Goal: Task Accomplishment & Management: Manage account settings

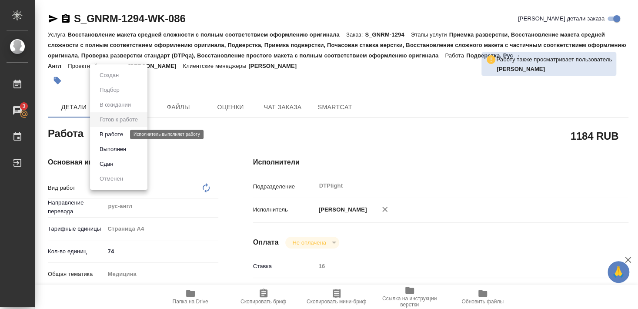
click at [114, 134] on button "В работе" at bounding box center [111, 135] width 29 height 10
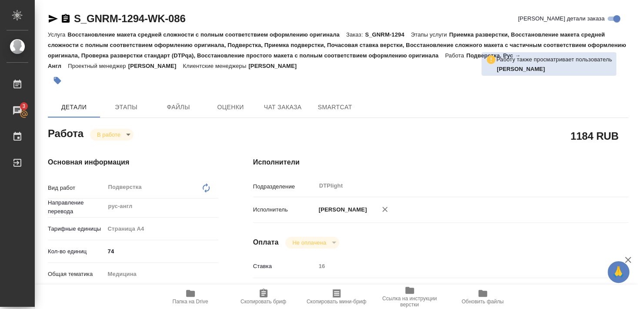
type textarea "x"
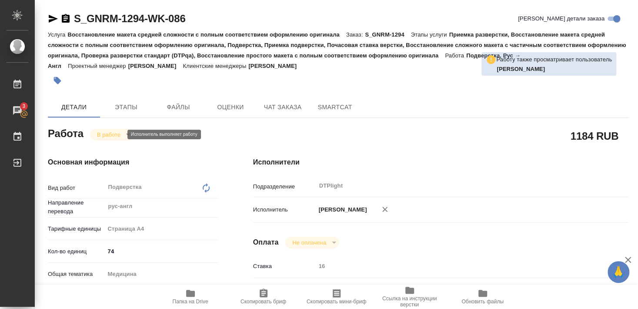
type textarea "x"
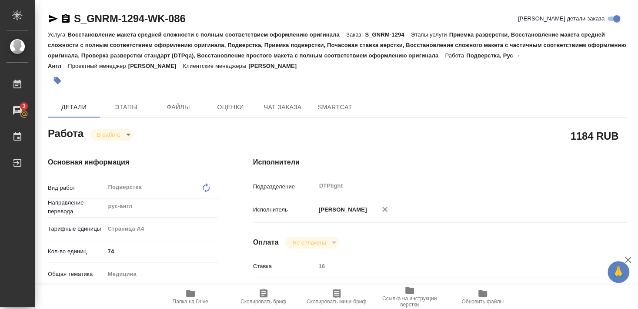
type textarea "x"
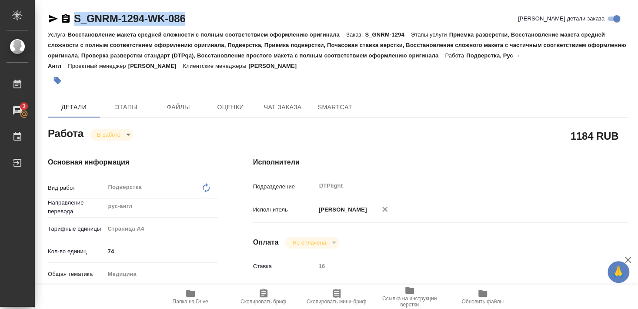
drag, startPoint x: 75, startPoint y: 26, endPoint x: 191, endPoint y: 27, distance: 115.8
click at [191, 27] on div "S_GNRM-1294-WK-086 [PERSON_NAME] детали заказа" at bounding box center [338, 20] width 581 height 17
copy link "S_GNRM-1294-WK-086"
type textarea "x"
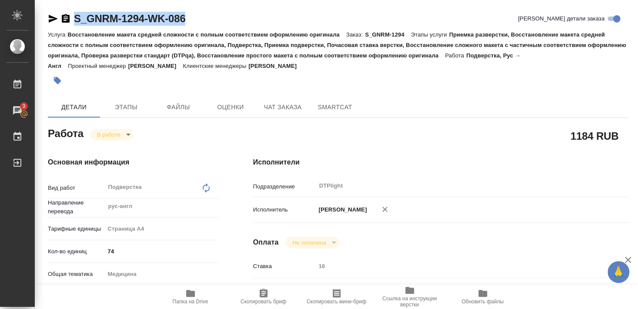
type textarea "x"
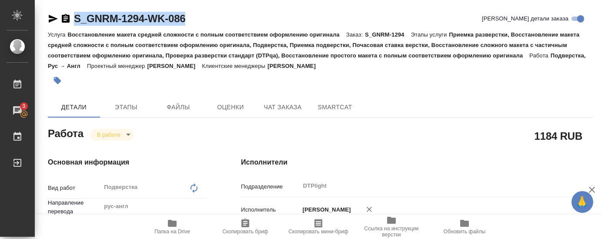
type textarea "x"
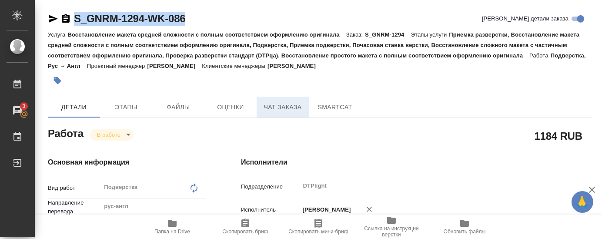
scroll to position [47, 0]
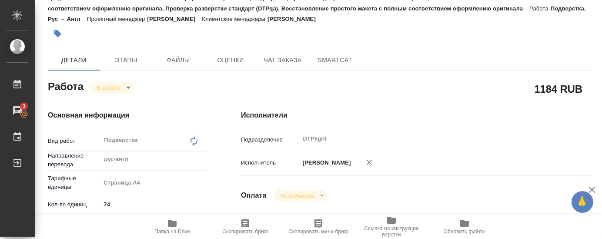
click at [206, 35] on div at bounding box center [229, 33] width 363 height 19
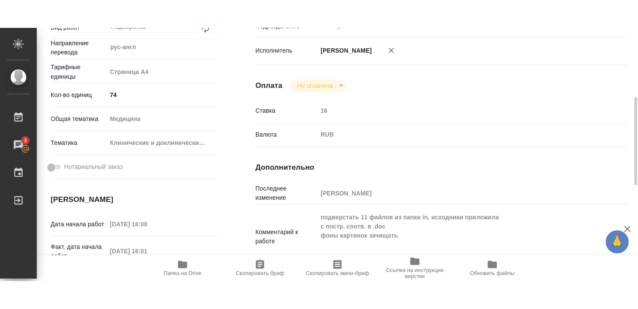
scroll to position [235, 0]
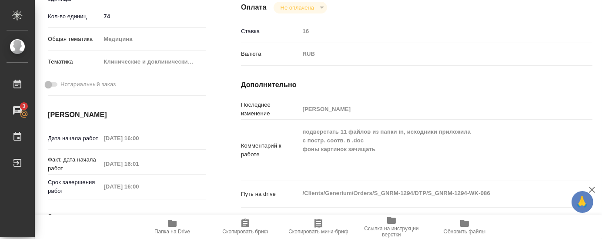
click at [165, 226] on span "Папка на Drive" at bounding box center [172, 226] width 63 height 17
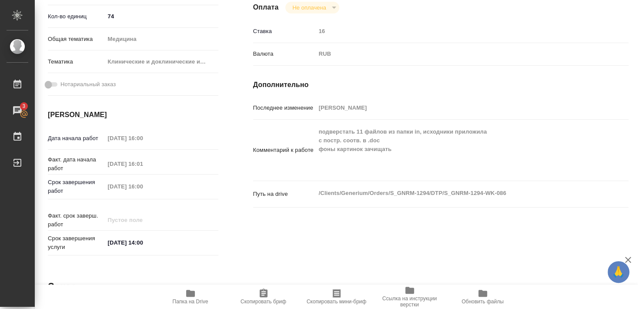
type textarea "x"
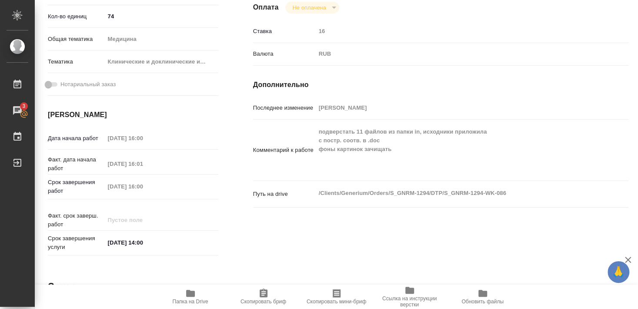
type textarea "x"
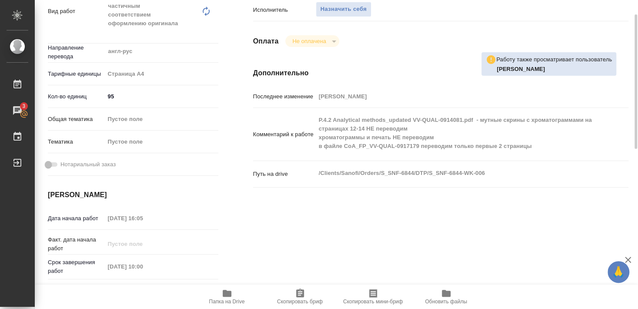
scroll to position [94, 0]
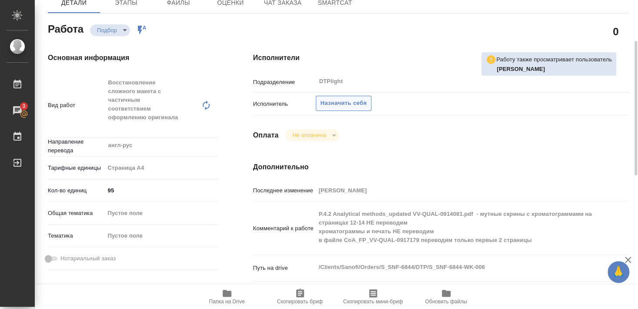
click at [350, 98] on span "Назначить себя" at bounding box center [344, 103] width 46 height 10
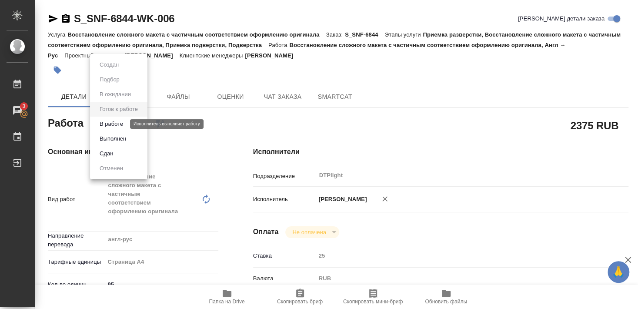
click at [117, 124] on button "В работе" at bounding box center [111, 124] width 29 height 10
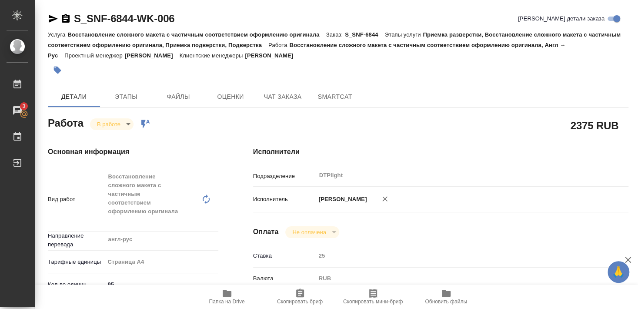
type textarea "x"
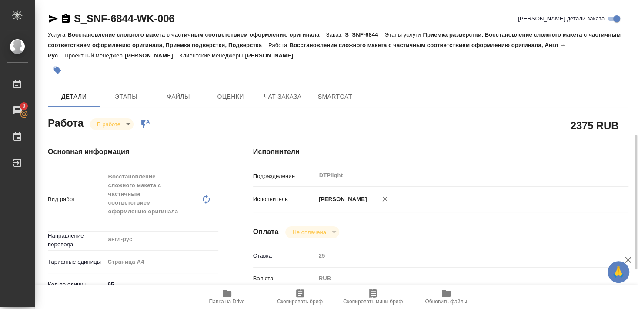
scroll to position [94, 0]
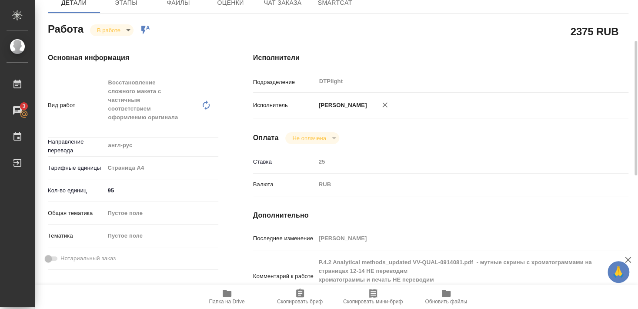
type textarea "x"
